Goal: Task Accomplishment & Management: Use online tool/utility

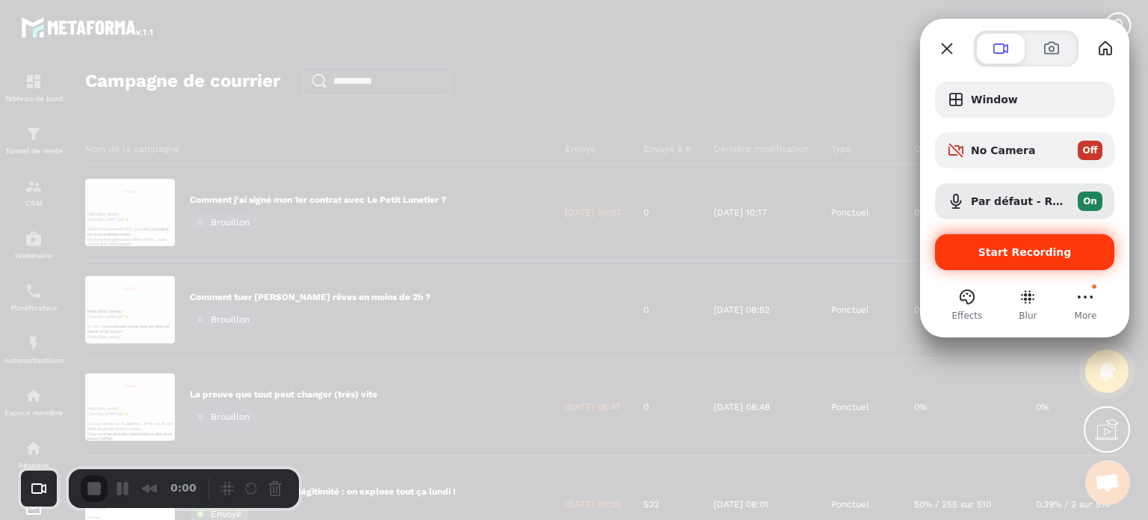
click at [971, 254] on span "Start Recording" at bounding box center [1024, 252] width 155 height 12
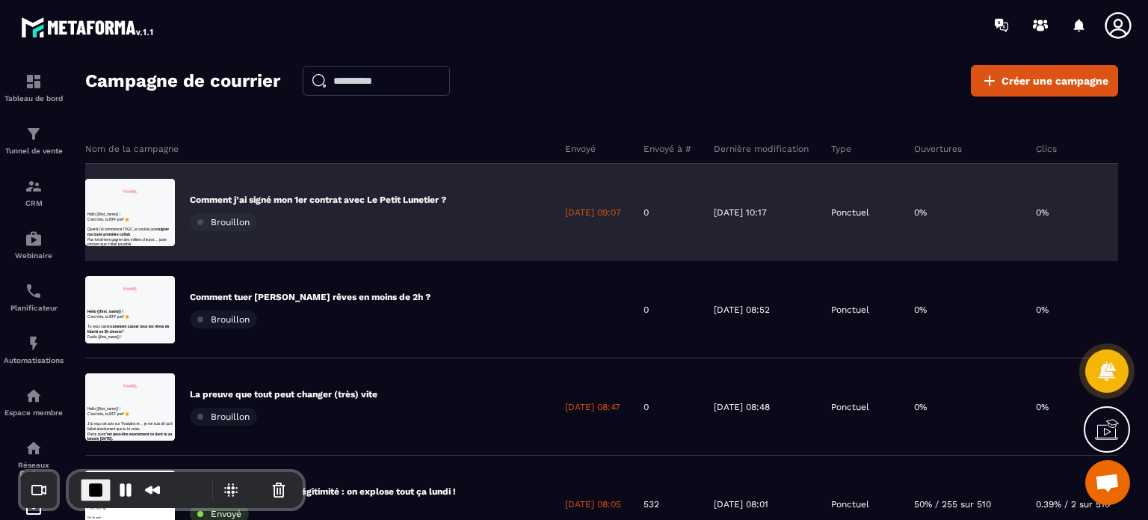
click at [350, 197] on p "Comment j’ai signé mon 1er contrat avec Le Petit Lunetier ?" at bounding box center [318, 200] width 256 height 12
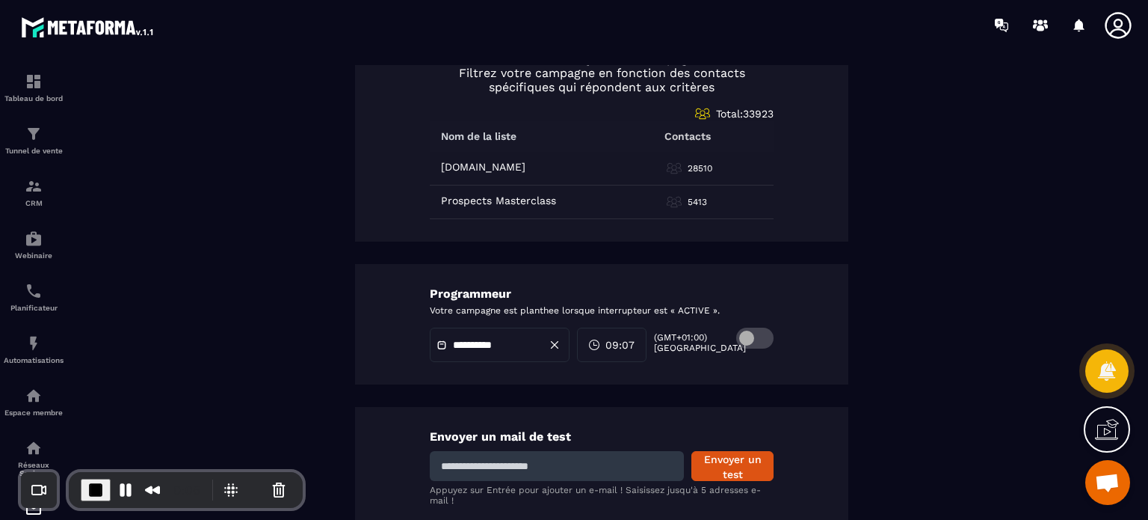
scroll to position [777, 0]
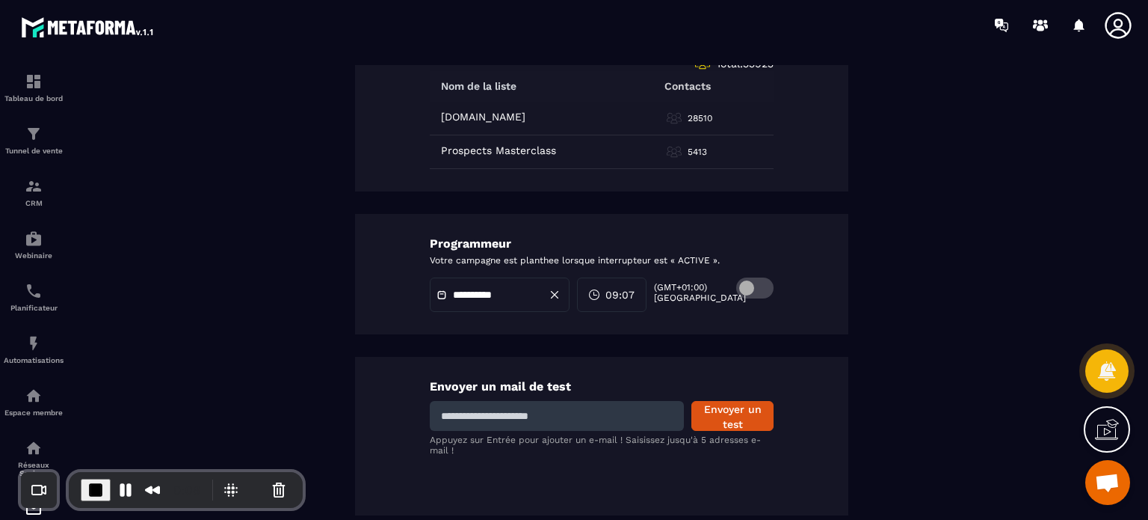
click at [513, 295] on input "**********" at bounding box center [505, 294] width 105 height 11
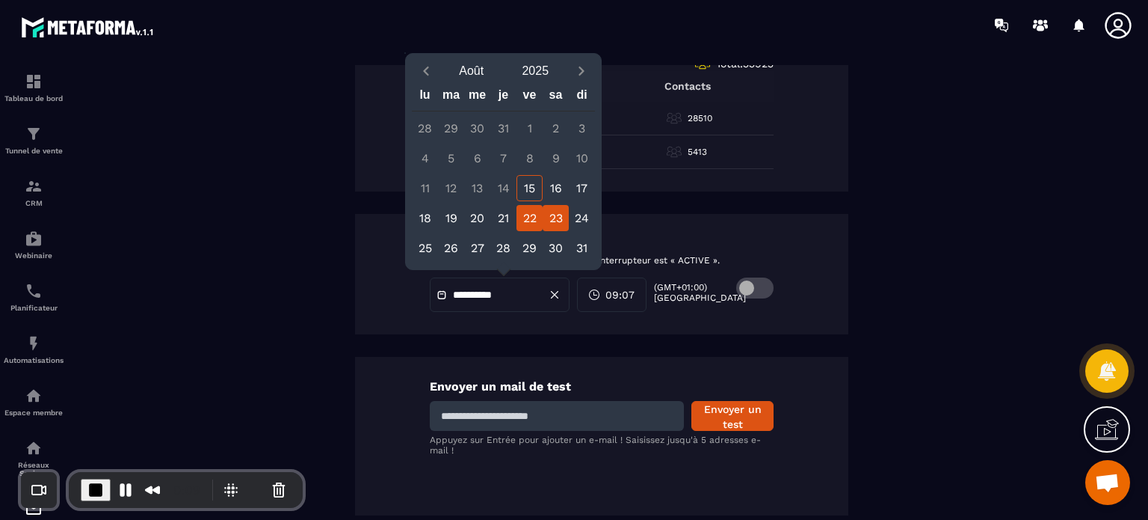
click at [559, 217] on div "23" at bounding box center [556, 218] width 26 height 26
type input "**********"
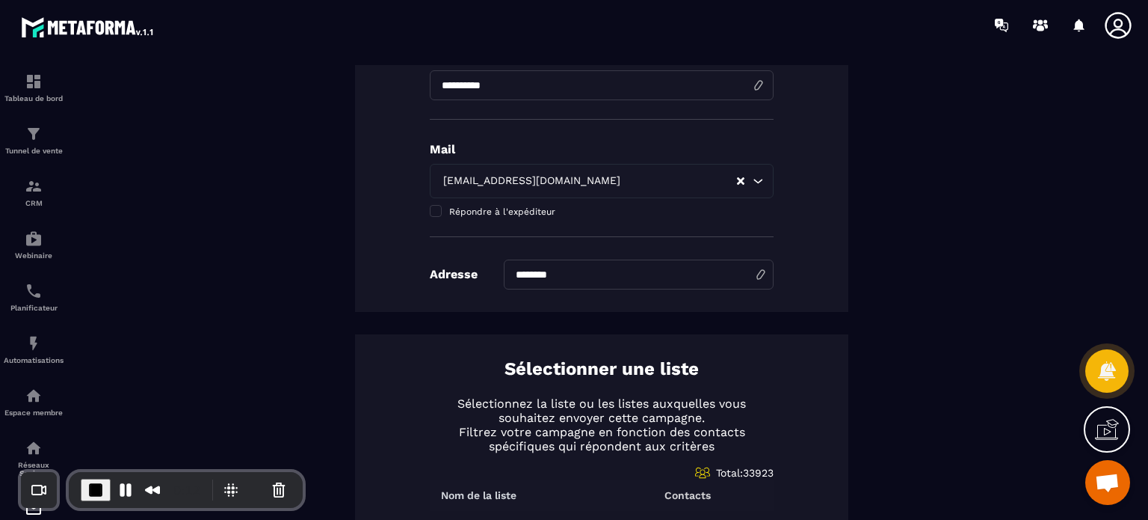
scroll to position [0, 0]
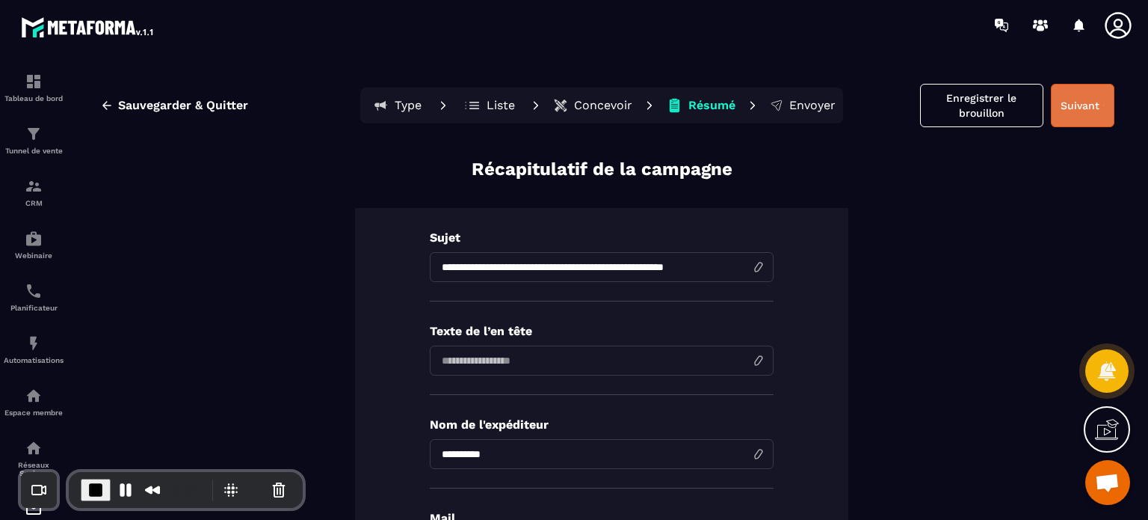
click at [1060, 102] on button "Suivant" at bounding box center [1083, 105] width 64 height 43
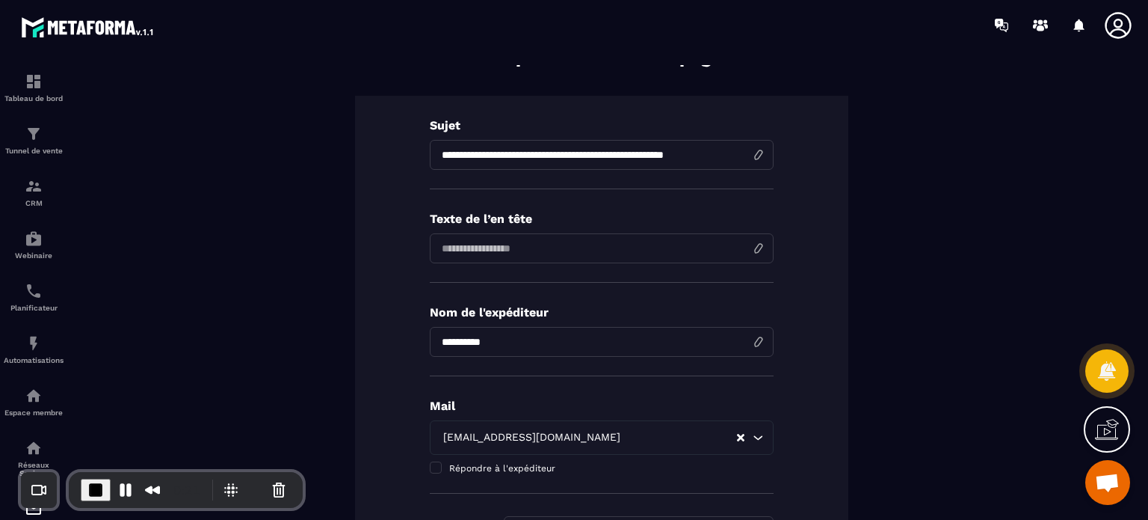
scroll to position [54, 0]
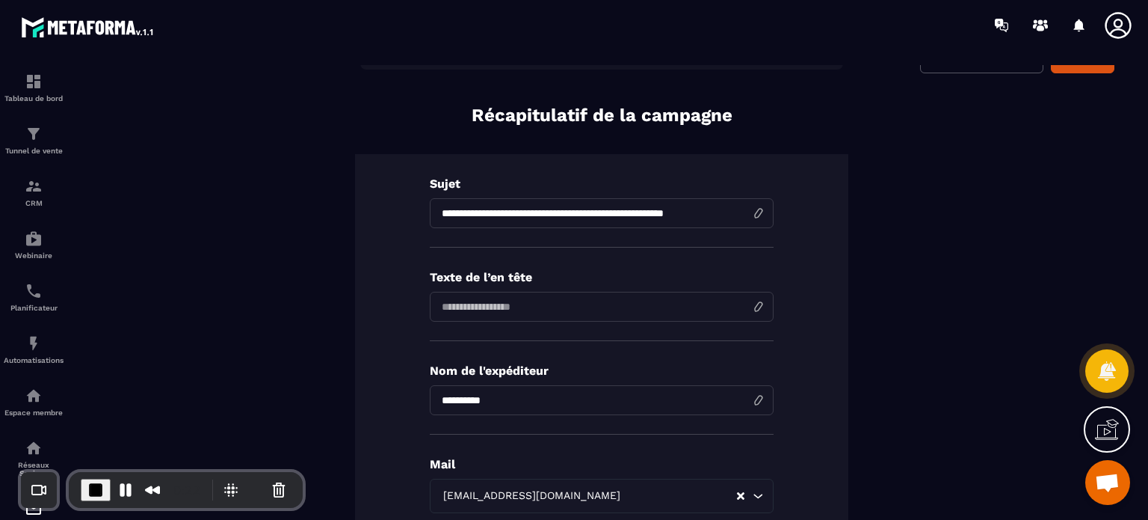
click at [469, 326] on div "Texte de l’en tête" at bounding box center [602, 305] width 344 height 71
click at [466, 292] on input at bounding box center [602, 307] width 344 height 30
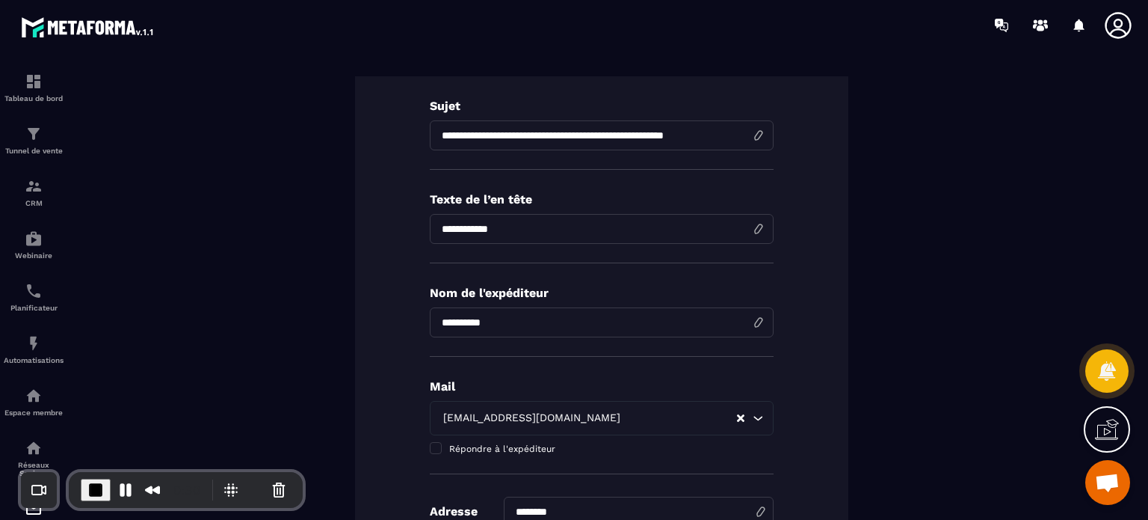
scroll to position [133, 0]
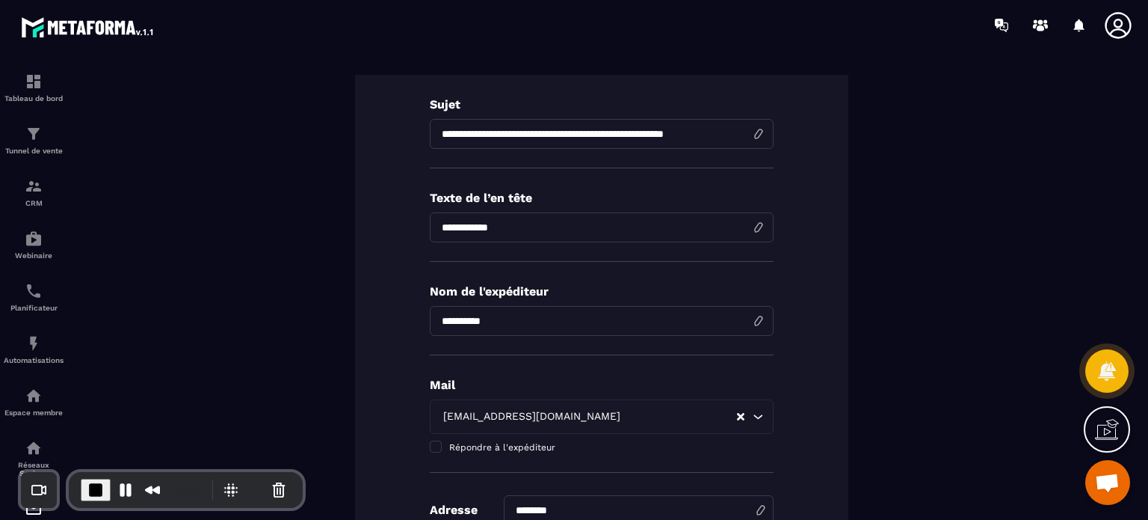
drag, startPoint x: 533, startPoint y: 218, endPoint x: 404, endPoint y: 237, distance: 130.8
click at [404, 237] on div "**********" at bounding box center [601, 311] width 493 height 472
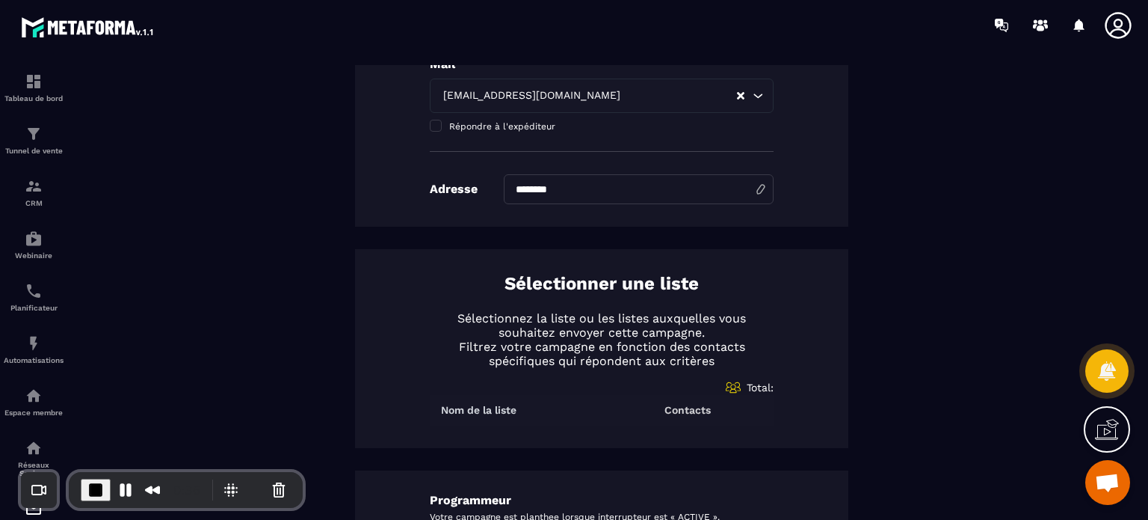
scroll to position [710, 0]
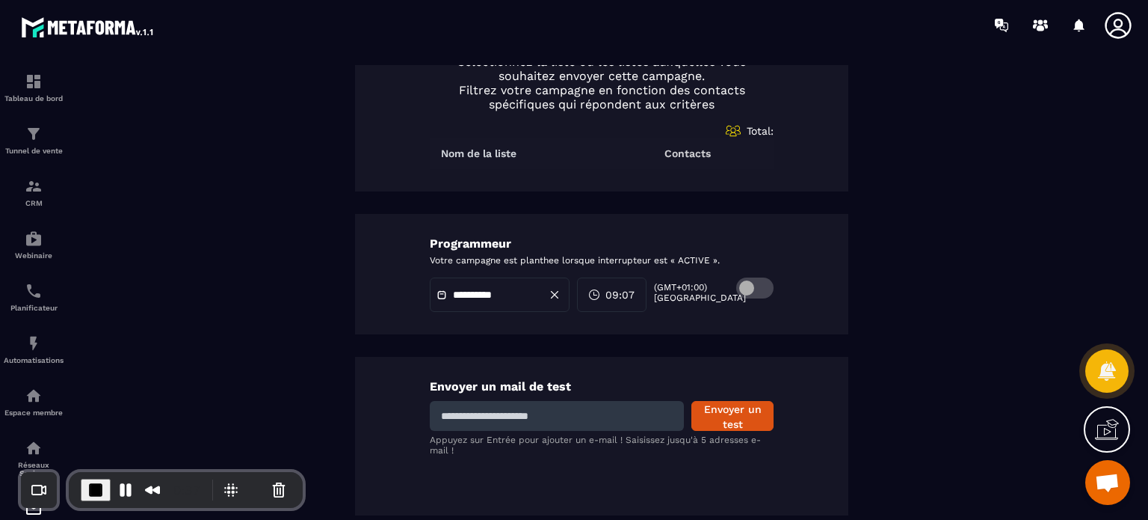
type input "**********"
click at [535, 413] on input at bounding box center [557, 416] width 254 height 30
type input "**********"
click at [739, 413] on button "Envoyer un test" at bounding box center [732, 416] width 82 height 30
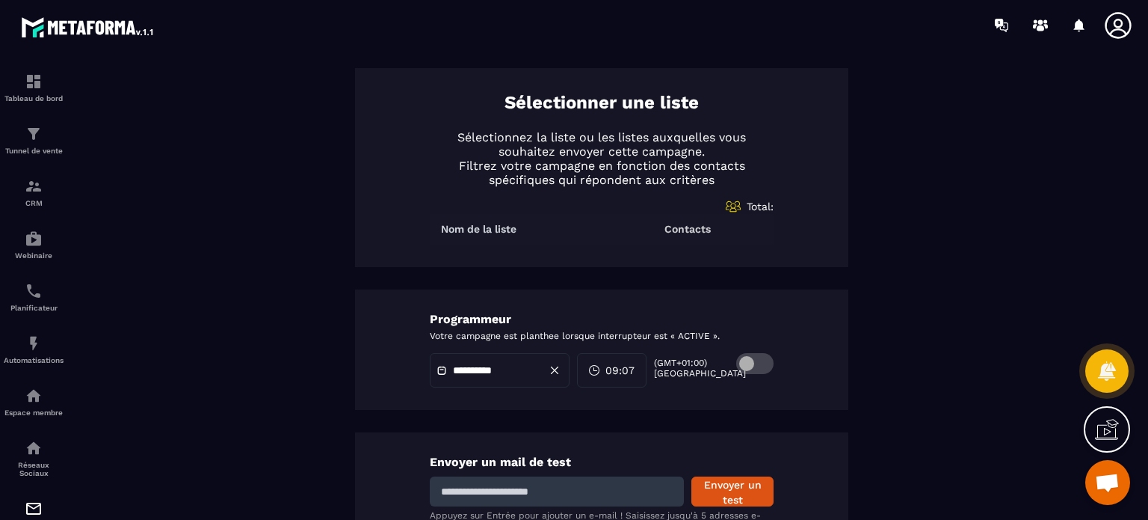
scroll to position [650, 0]
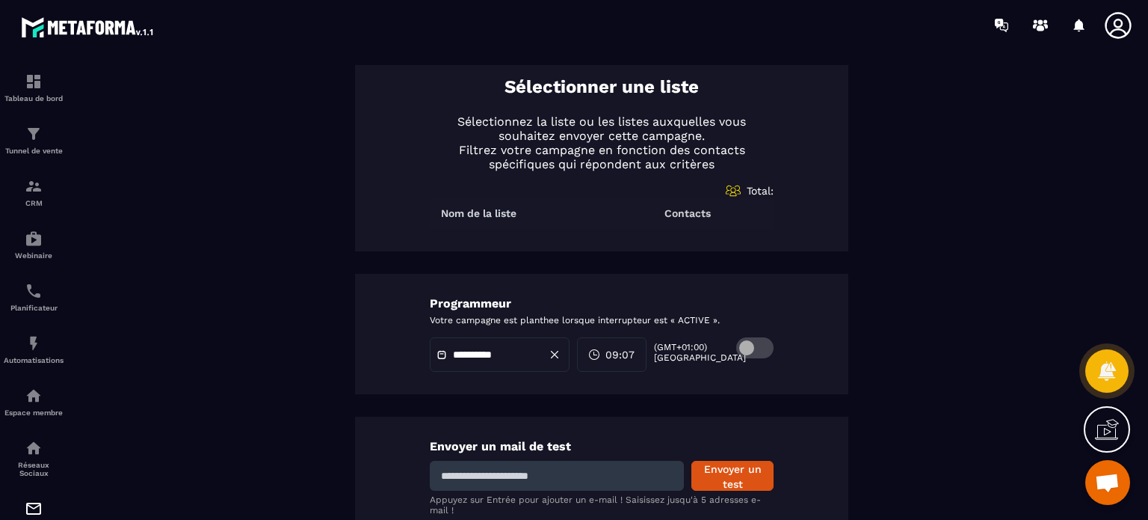
click at [749, 353] on span at bounding box center [754, 347] width 37 height 21
click at [1119, 271] on div "**********" at bounding box center [601, 298] width 1063 height 467
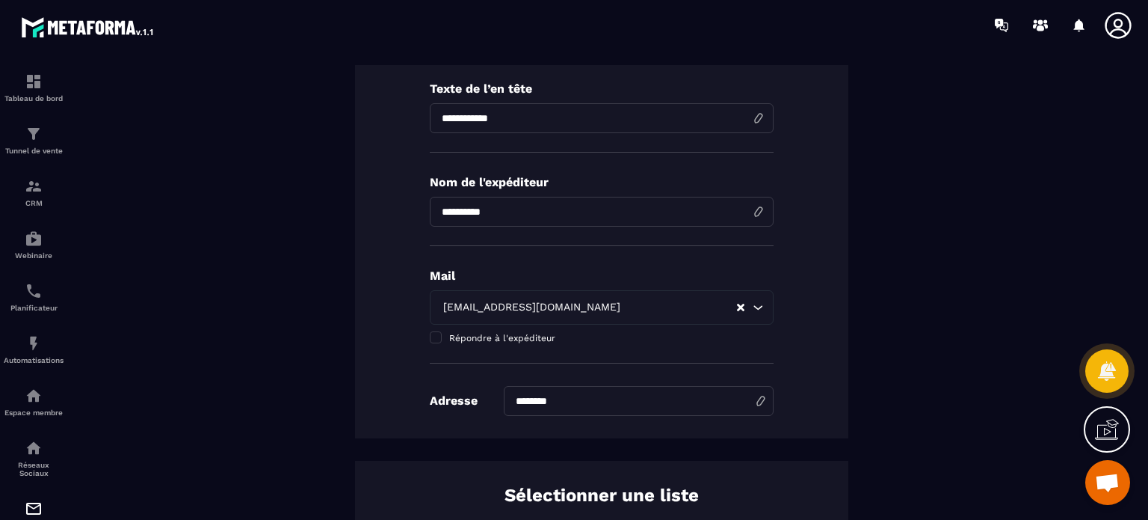
scroll to position [0, 0]
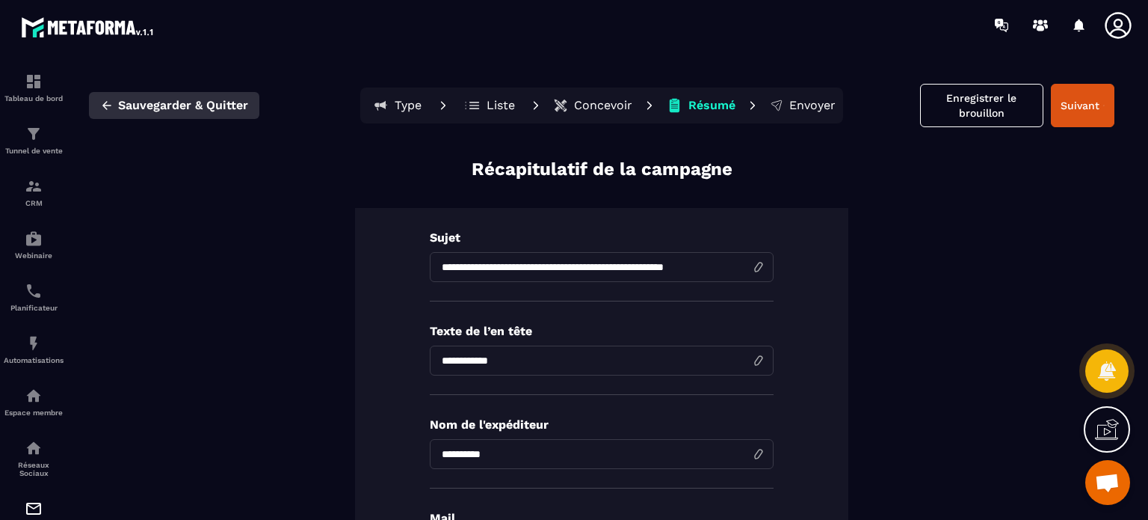
click at [114, 107] on button "Sauvegarder & Quitter" at bounding box center [174, 105] width 170 height 27
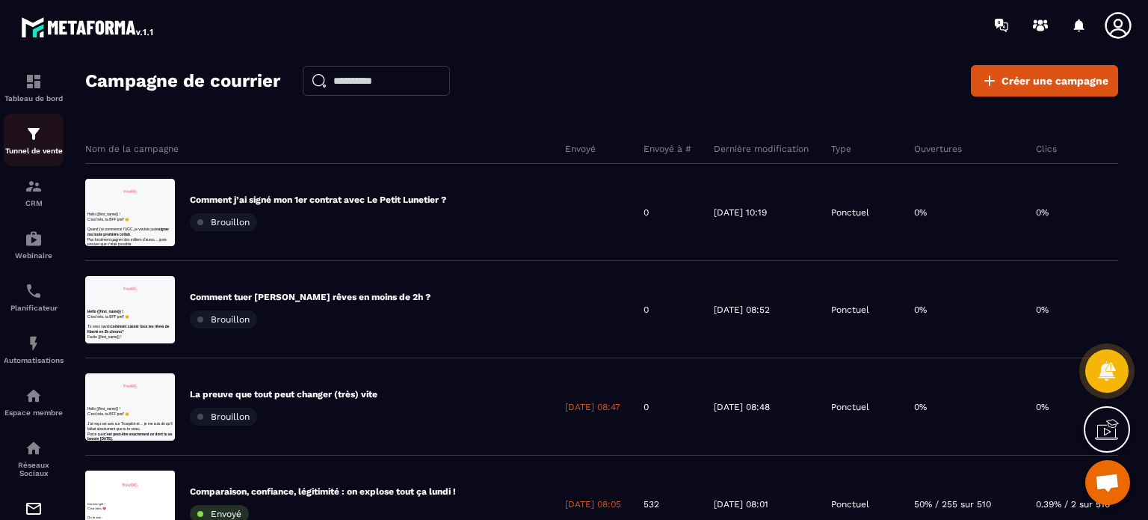
click at [30, 151] on p "Tunnel de vente" at bounding box center [34, 151] width 60 height 8
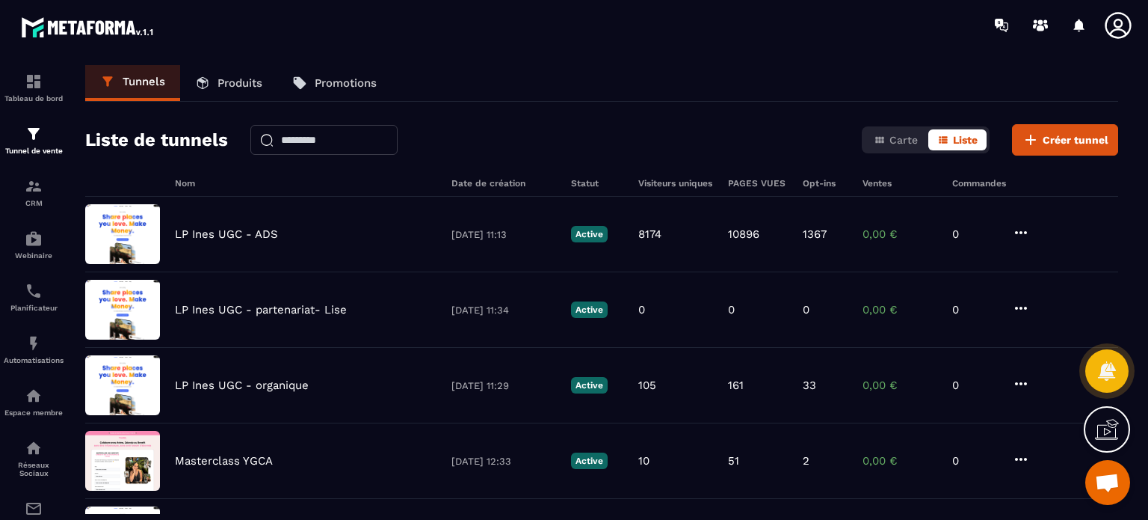
click at [1114, 25] on icon at bounding box center [1118, 25] width 30 height 30
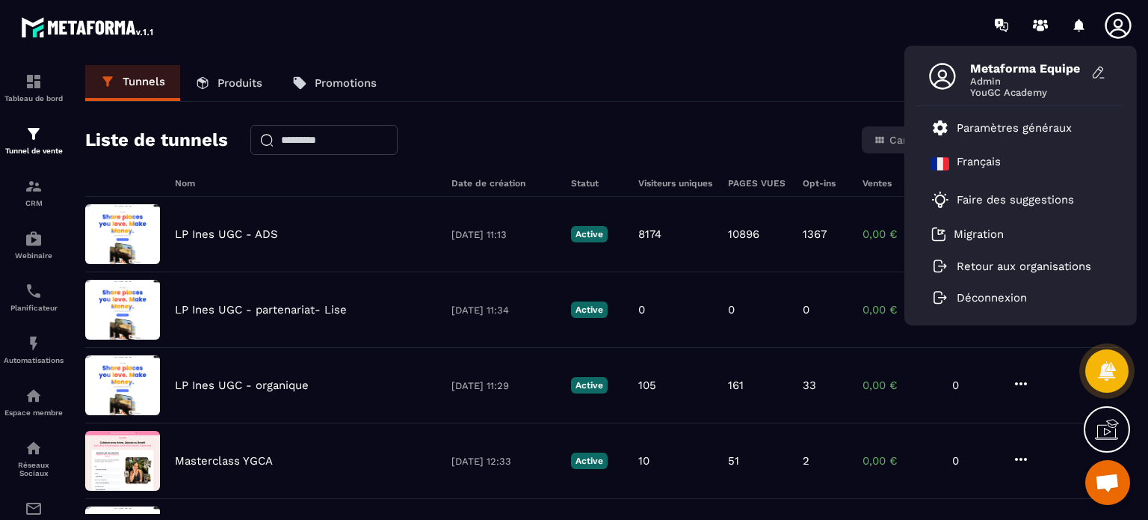
click at [763, 133] on div "Liste de tunnels Carte Liste Créer tunnel" at bounding box center [601, 139] width 1033 height 31
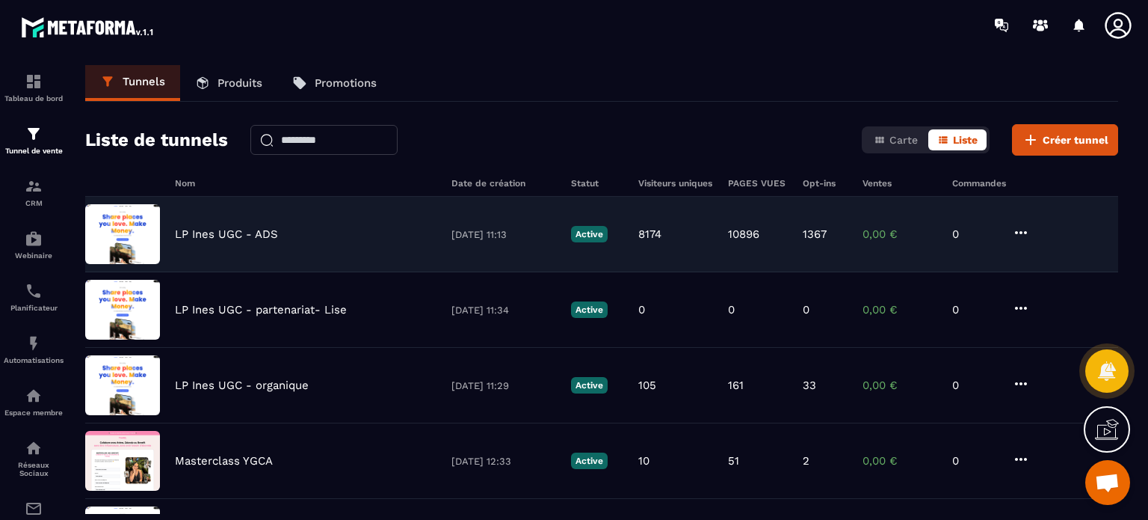
click at [274, 228] on p "LP Ines UGC - ADS" at bounding box center [226, 233] width 103 height 13
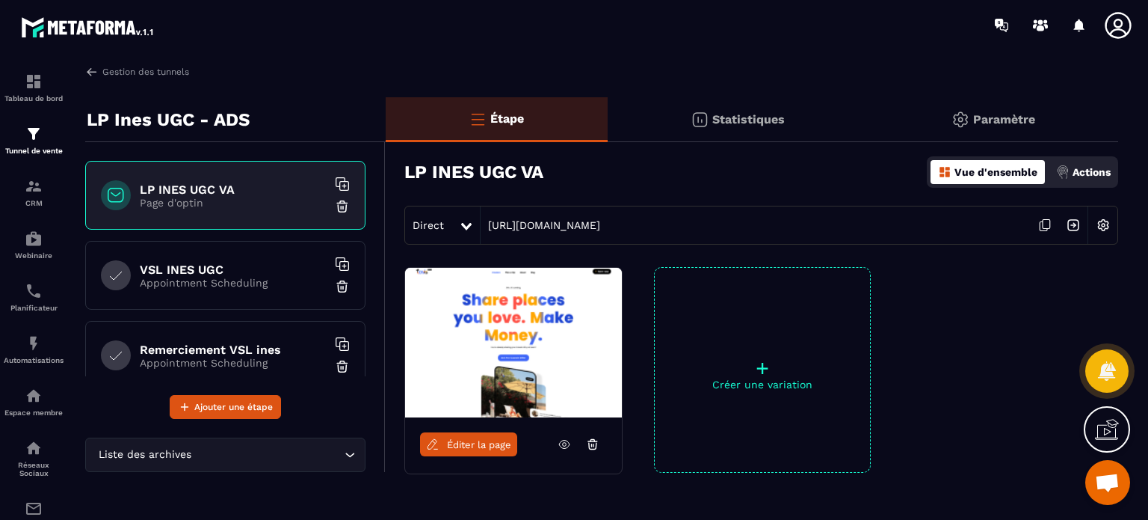
click at [1098, 173] on p "Actions" at bounding box center [1092, 172] width 38 height 12
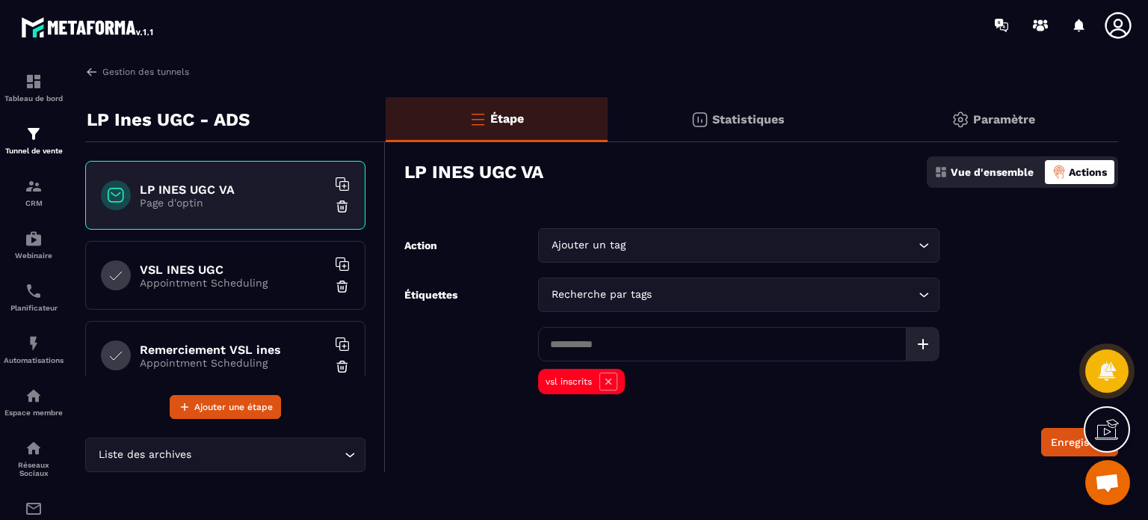
click at [983, 105] on div "Paramètre" at bounding box center [993, 119] width 250 height 45
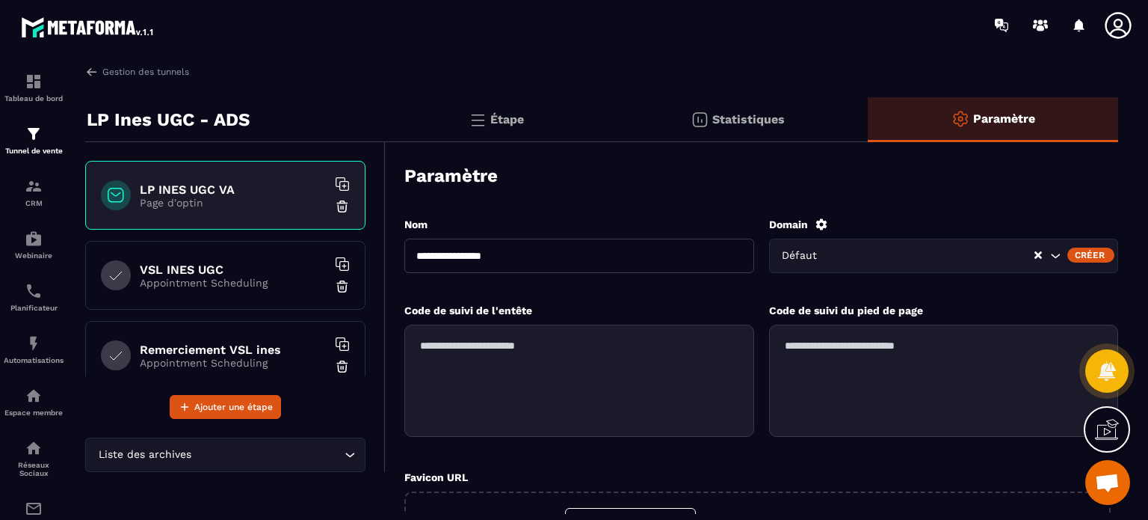
click at [1080, 256] on div "Créer" at bounding box center [1091, 254] width 47 height 15
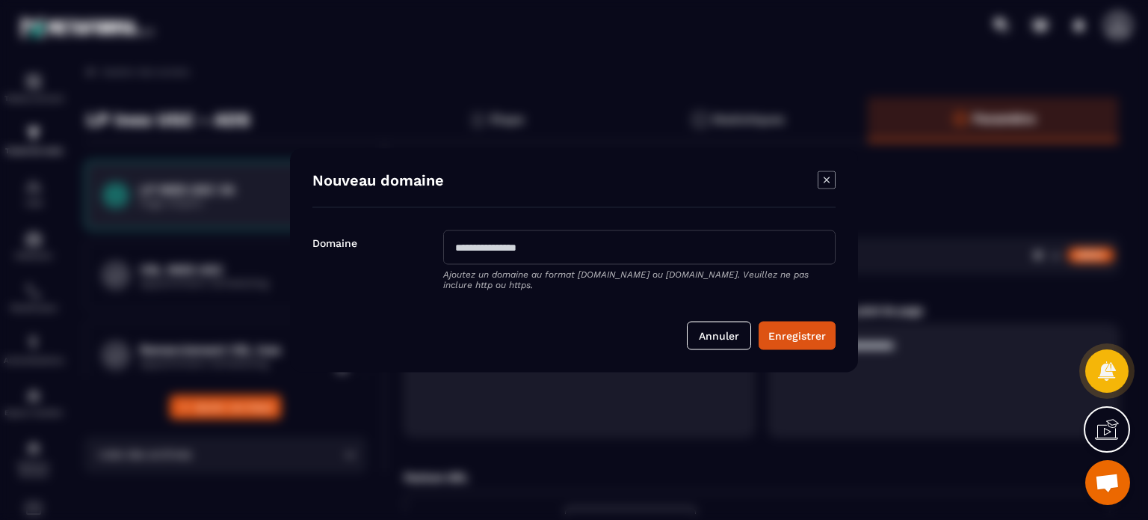
click at [825, 179] on icon "Modal window" at bounding box center [827, 179] width 18 height 18
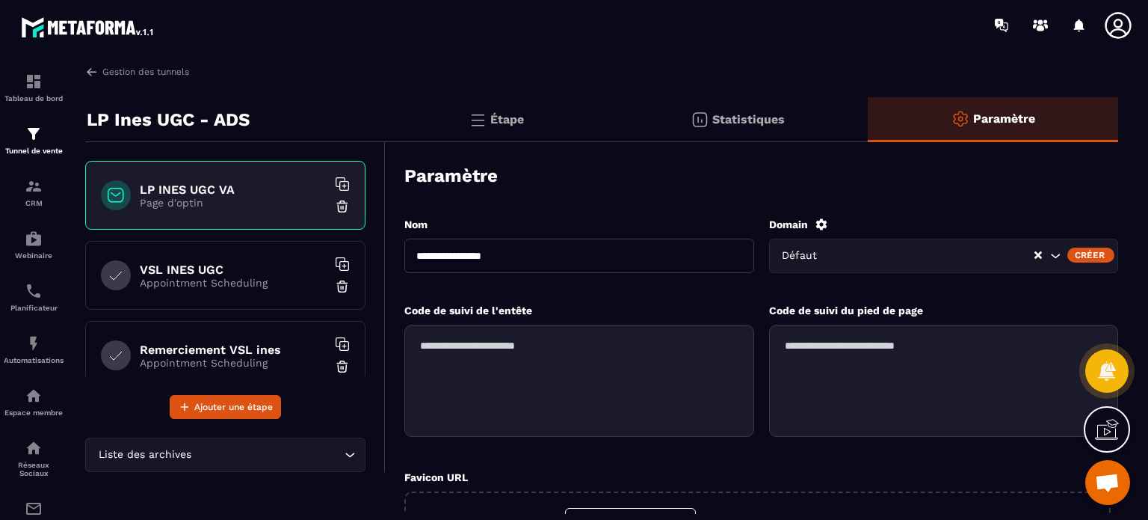
click at [1112, 30] on icon at bounding box center [1118, 25] width 26 height 26
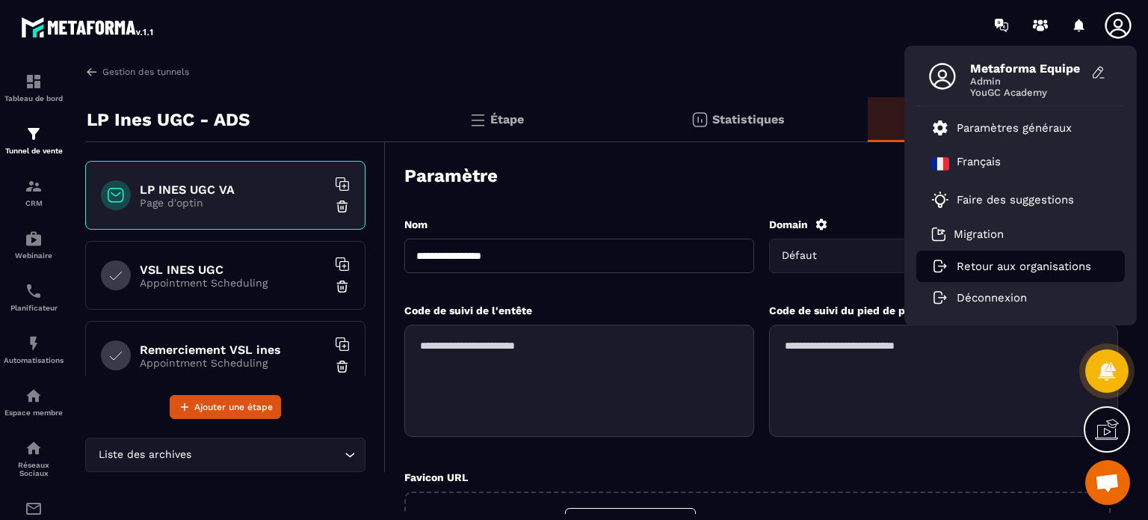
click at [979, 273] on li "Retour aux organisations" at bounding box center [1020, 265] width 209 height 31
click at [1010, 274] on li "Retour aux organisations" at bounding box center [1020, 265] width 209 height 31
click at [999, 268] on p "Retour aux organisations" at bounding box center [1024, 265] width 135 height 13
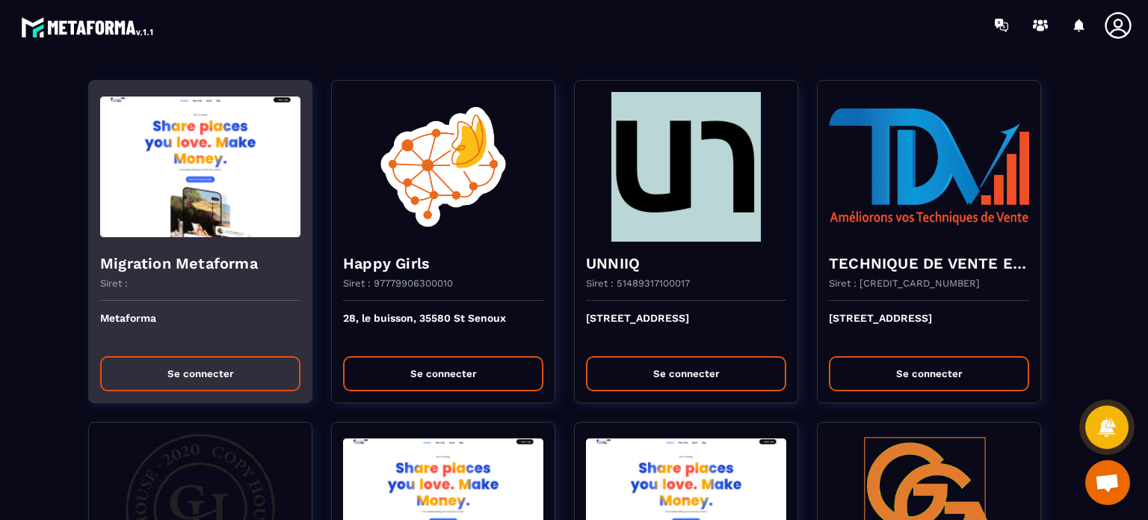
click at [194, 370] on button "Se connecter" at bounding box center [200, 373] width 200 height 35
